Goal: Information Seeking & Learning: Learn about a topic

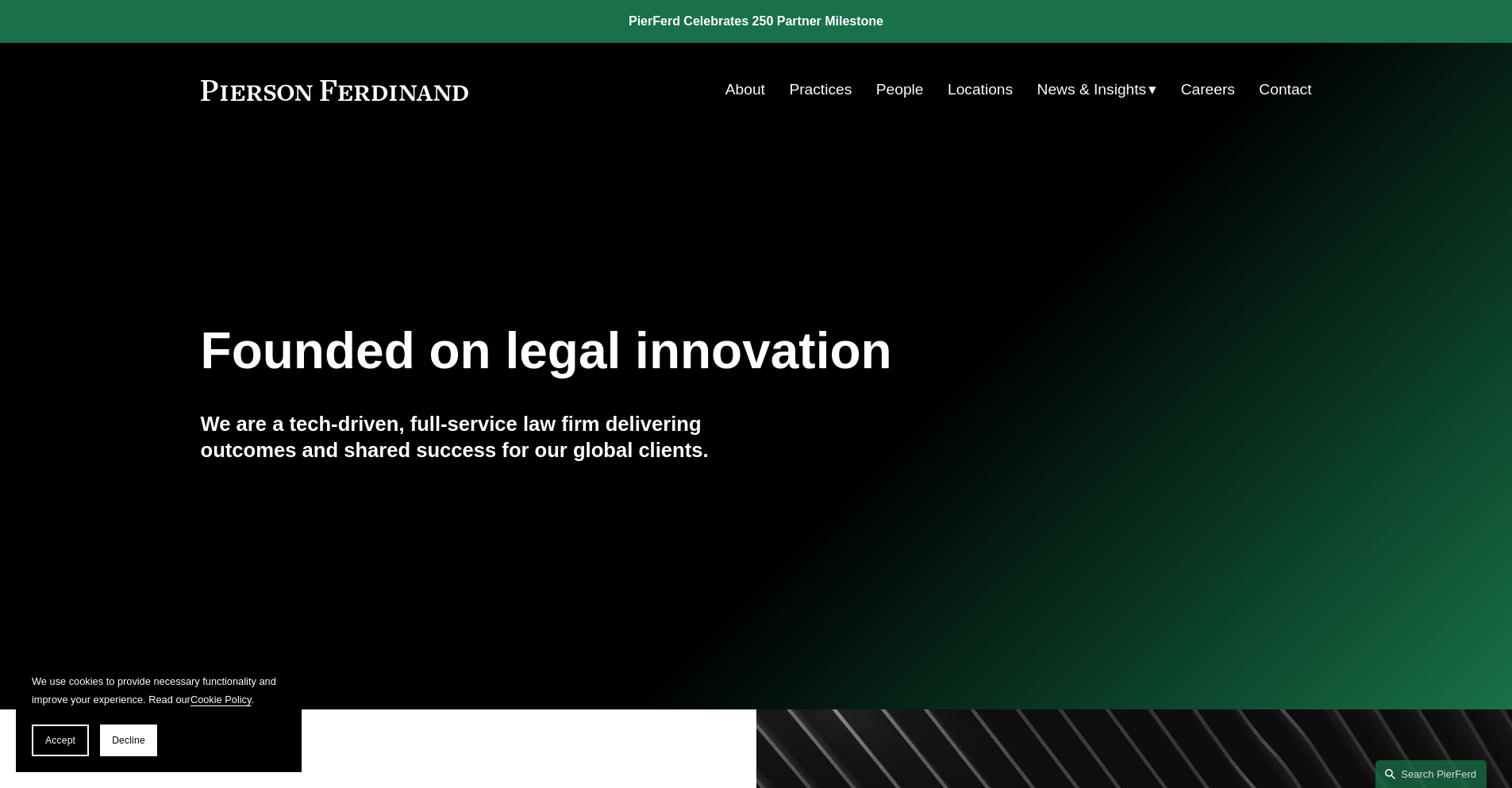
click at [900, 108] on div "Skip to Content About Practices People Locations" at bounding box center [756, 89] width 1512 height 93
click at [886, 84] on link "People" at bounding box center [900, 89] width 48 height 30
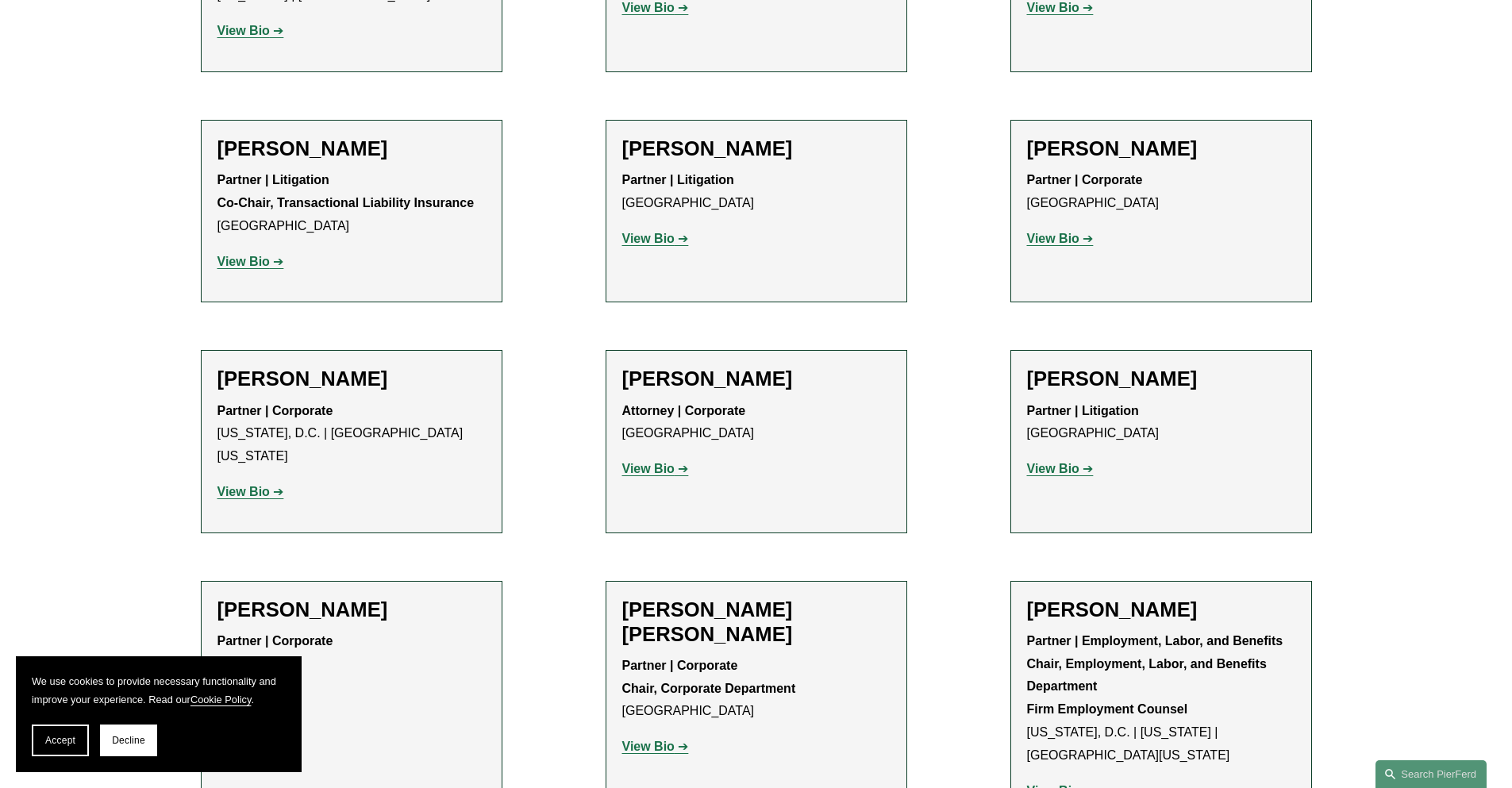
scroll to position [5558, 0]
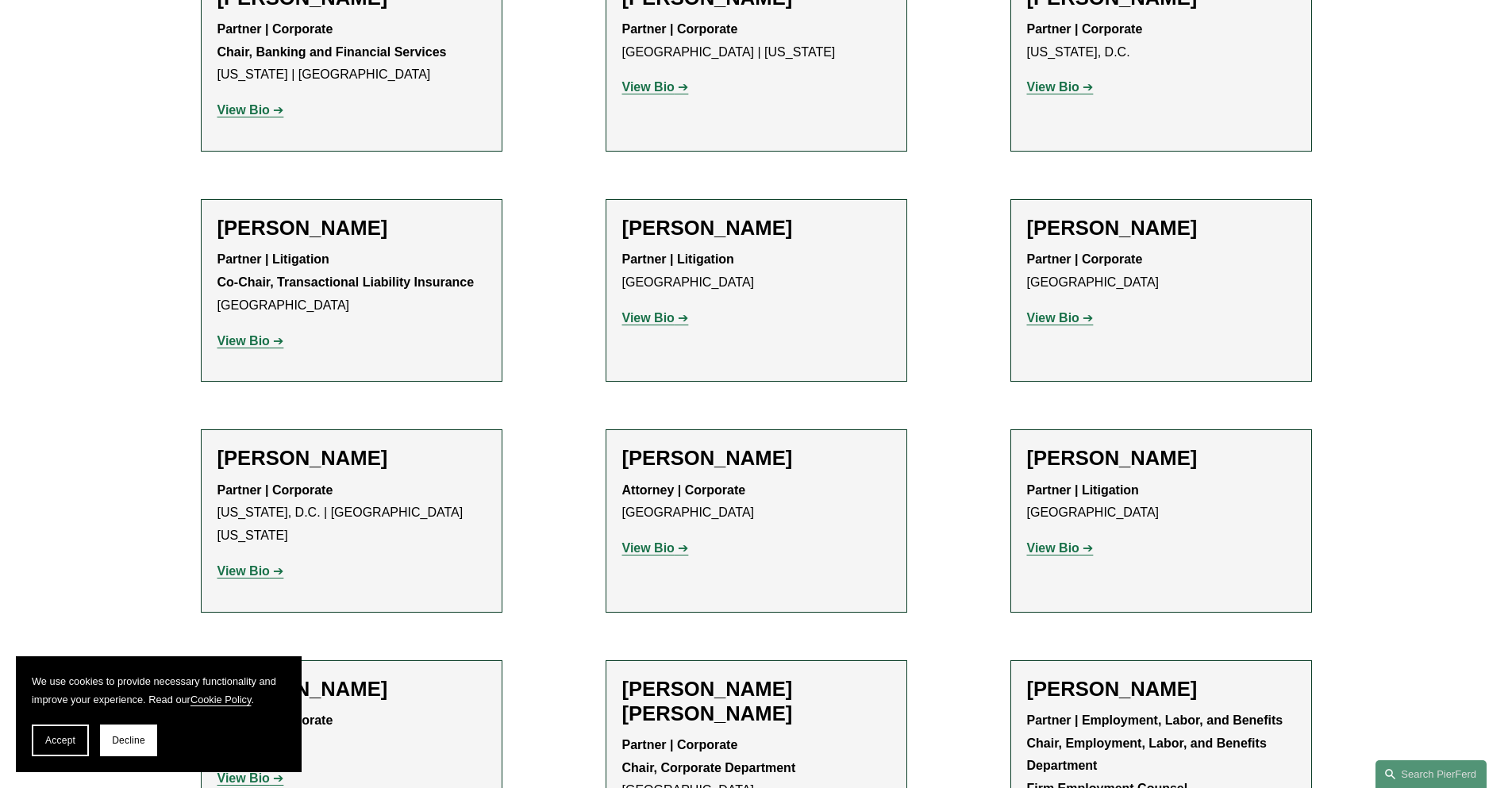
click at [239, 564] on strong "View Bio" at bounding box center [243, 571] width 53 height 14
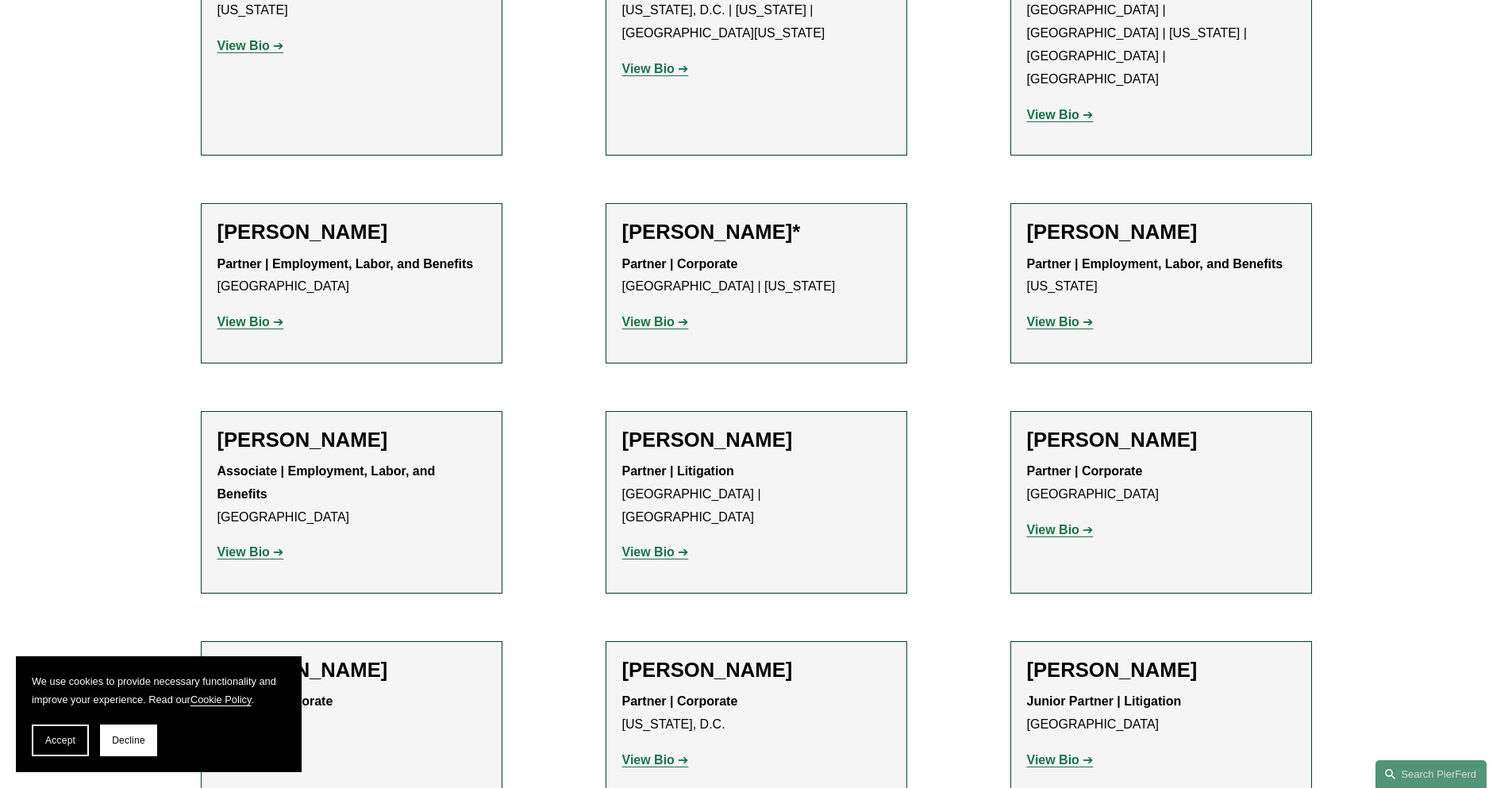
scroll to position [6192, 0]
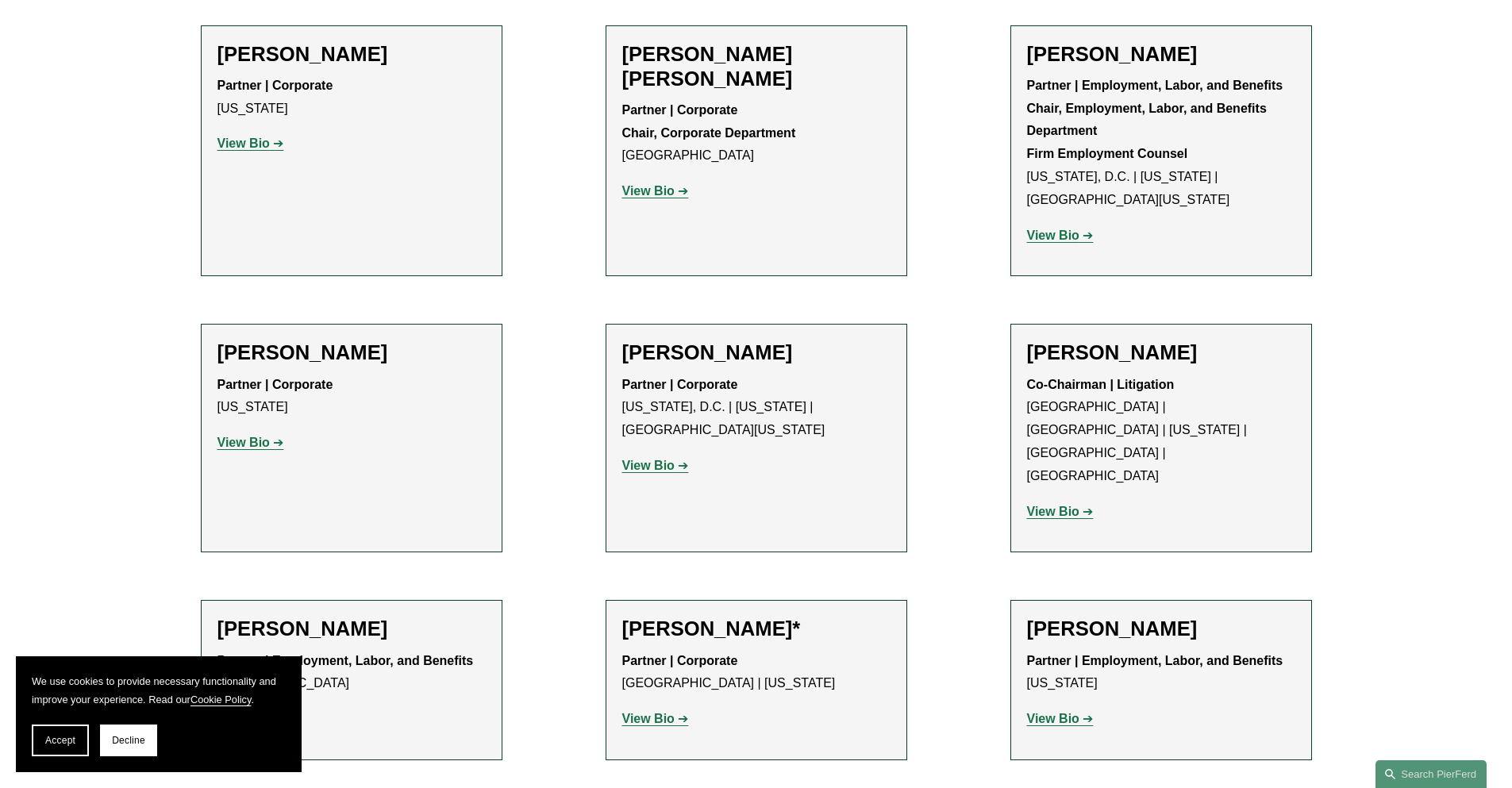
click at [645, 459] on strong "View Bio" at bounding box center [649, 465] width 53 height 14
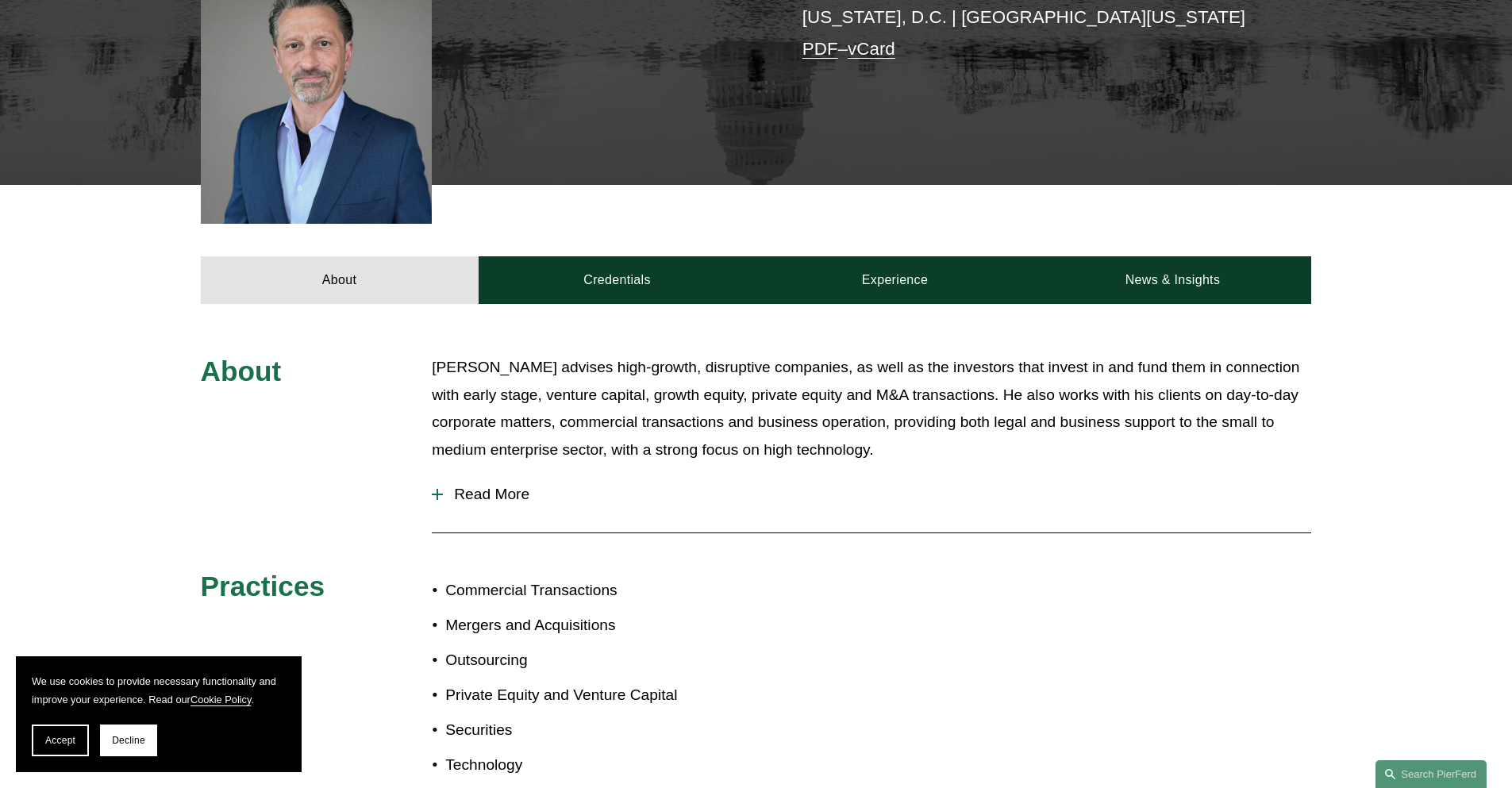
scroll to position [397, 0]
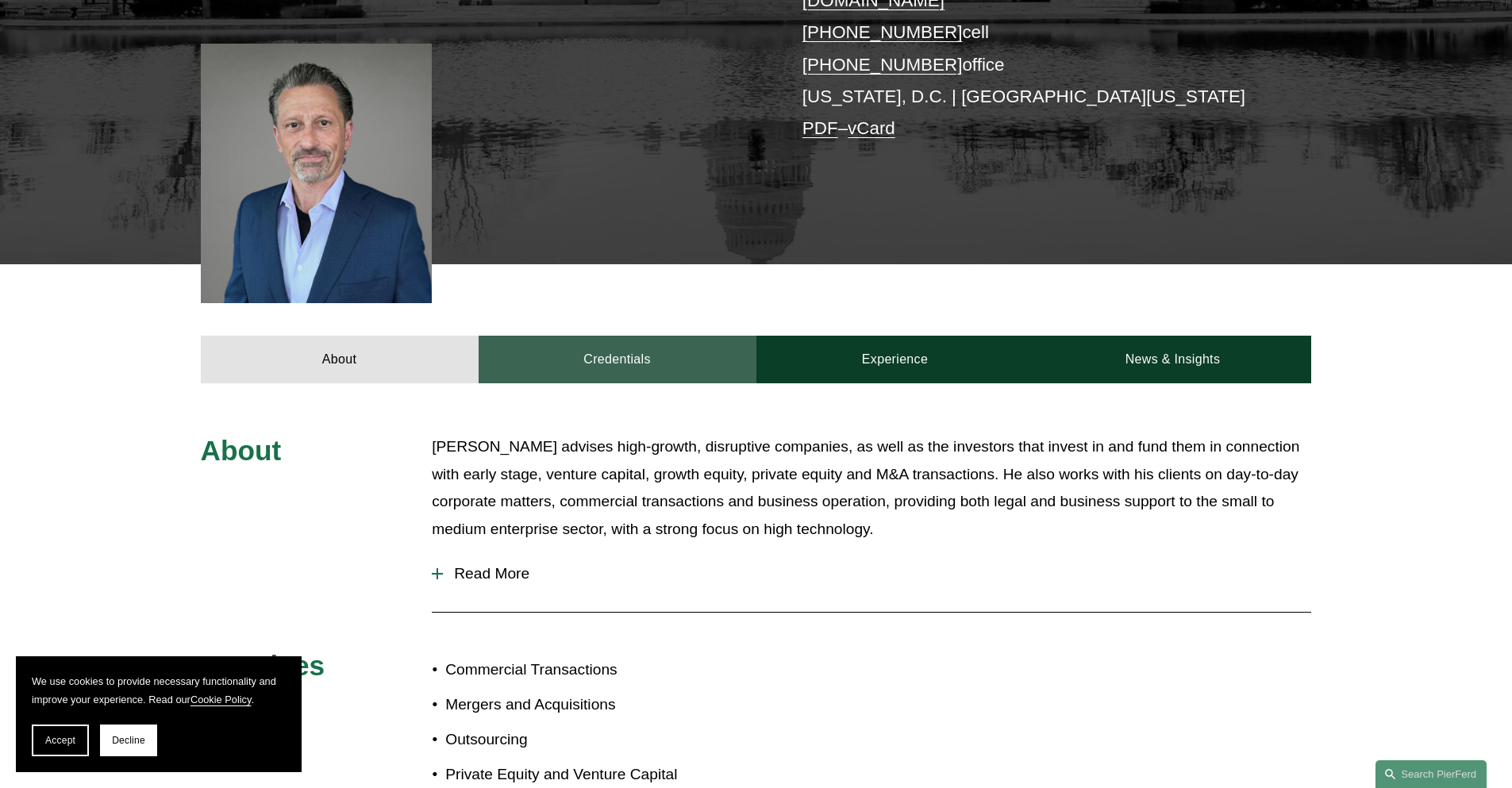
click at [627, 348] on link "Credentials" at bounding box center [618, 360] width 278 height 48
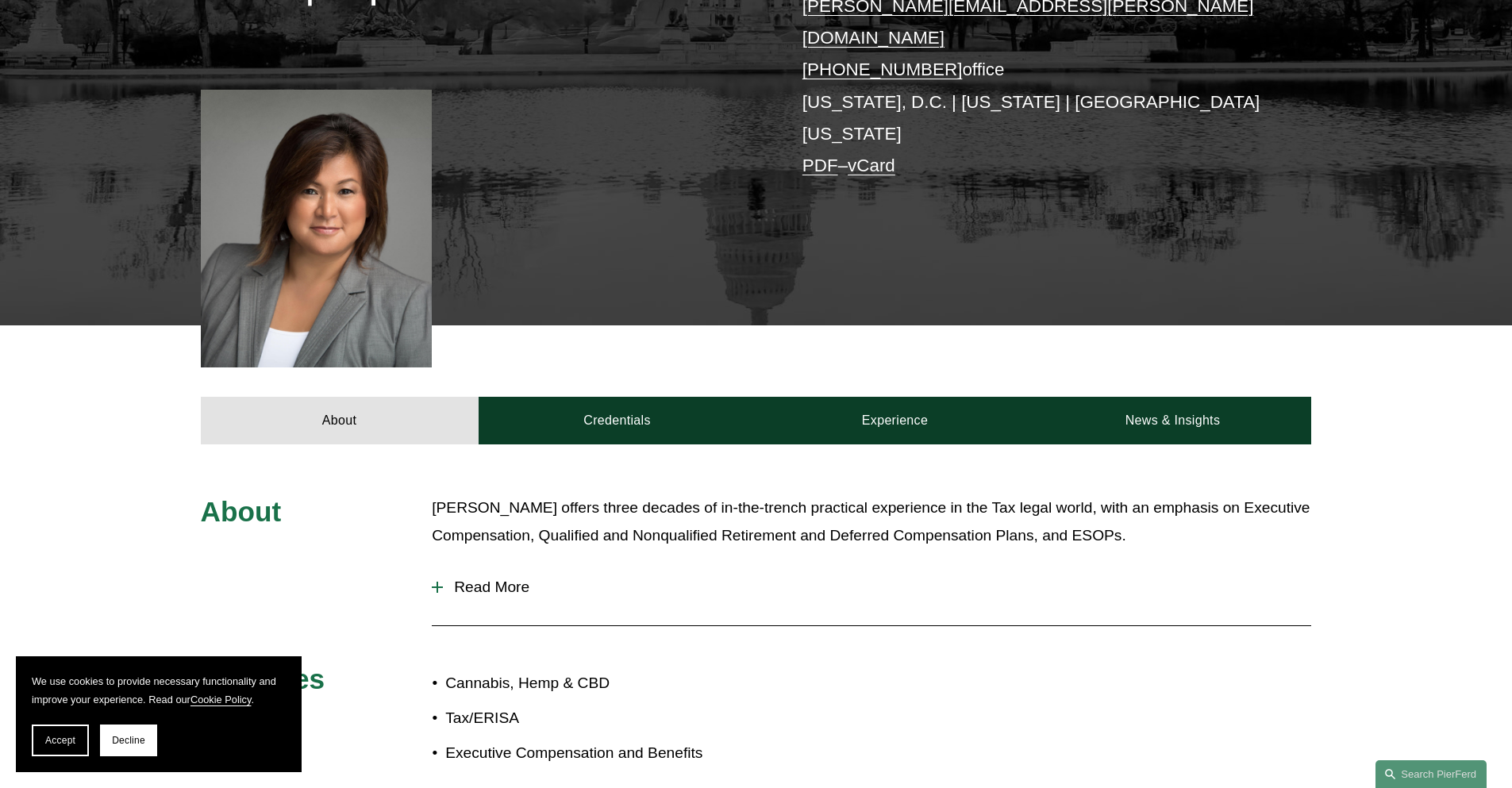
scroll to position [397, 0]
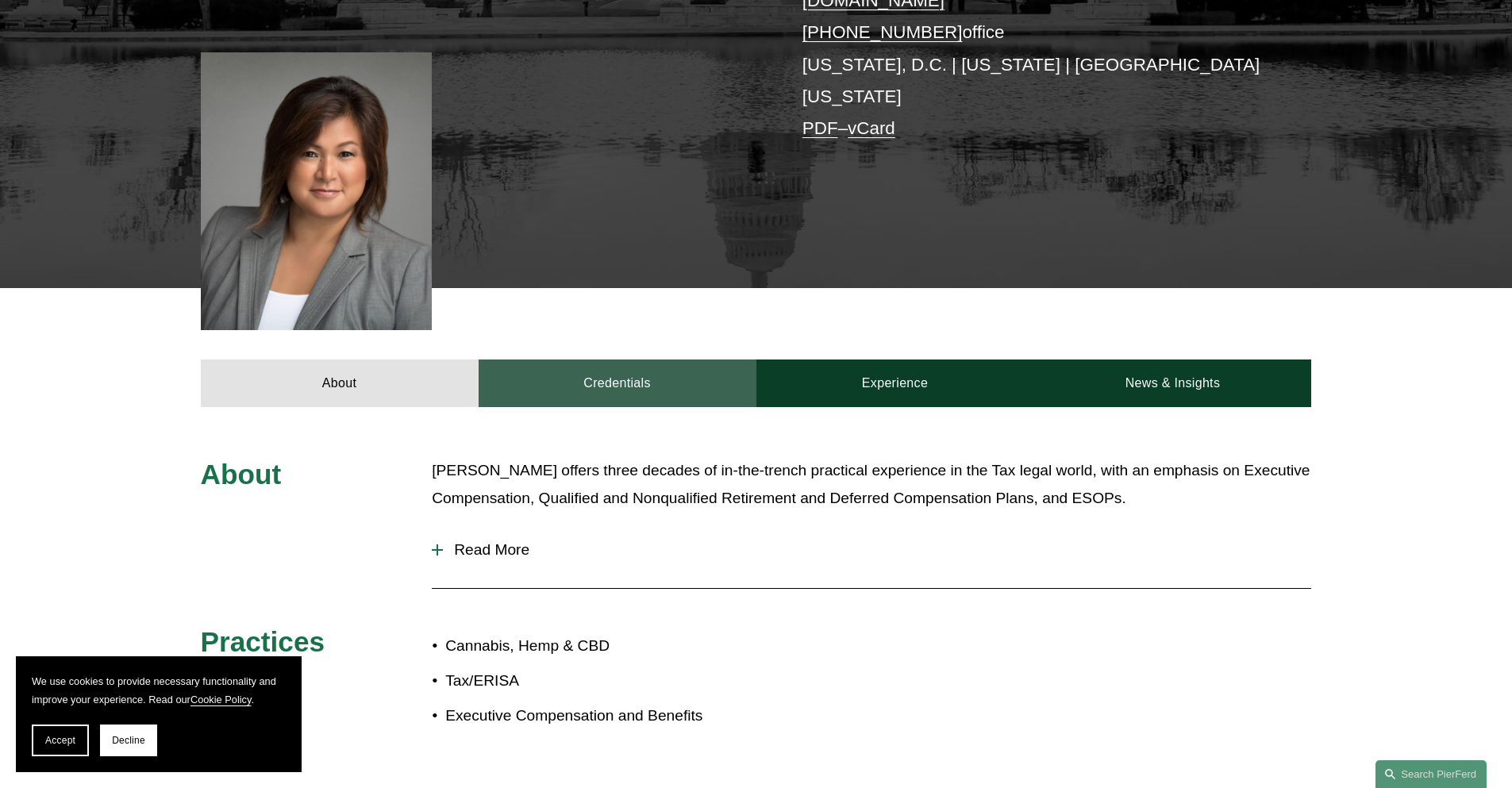
click at [635, 359] on link "Credentials" at bounding box center [618, 383] width 278 height 48
